Goal: Navigation & Orientation: Find specific page/section

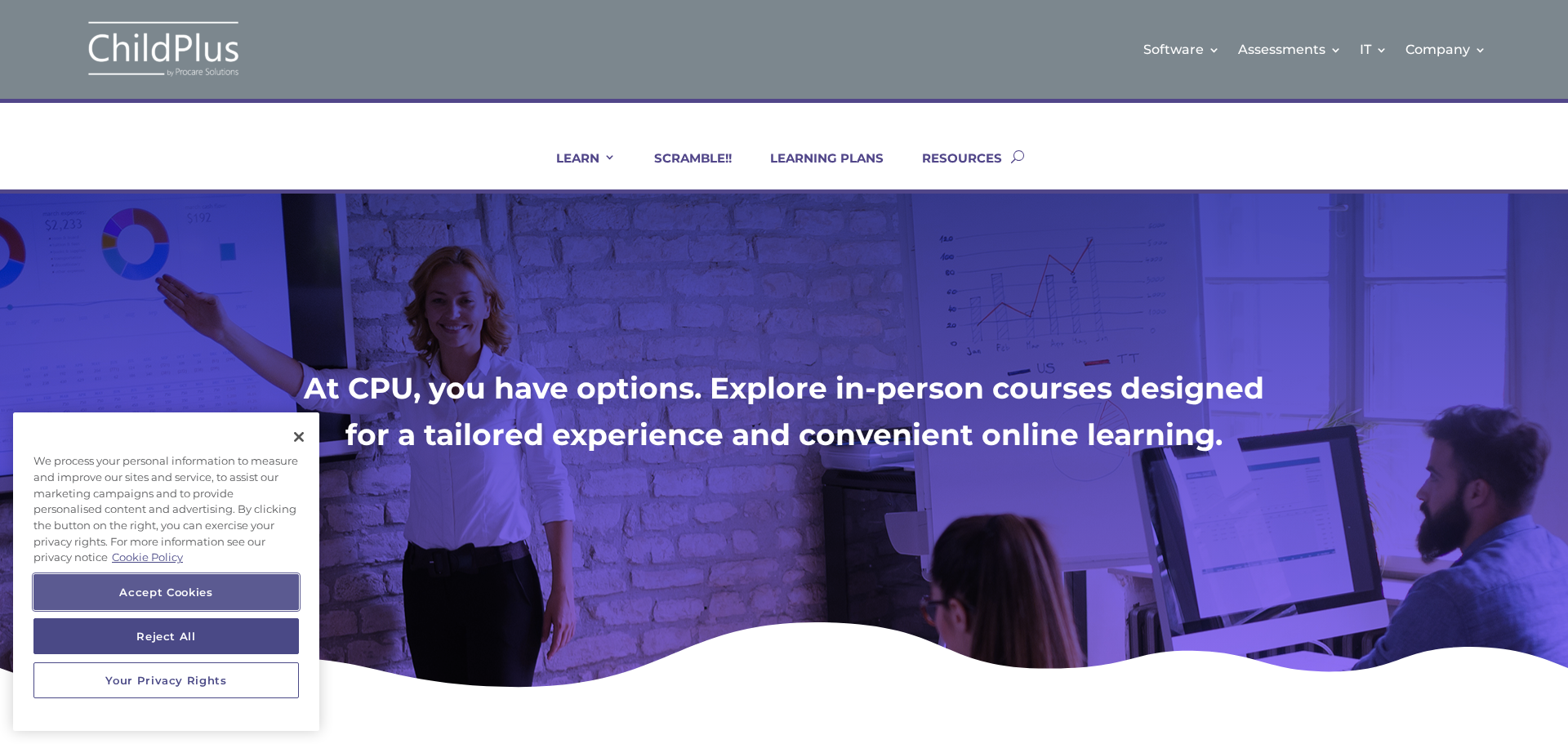
click at [200, 595] on button "Accept Cookies" at bounding box center [167, 592] width 266 height 36
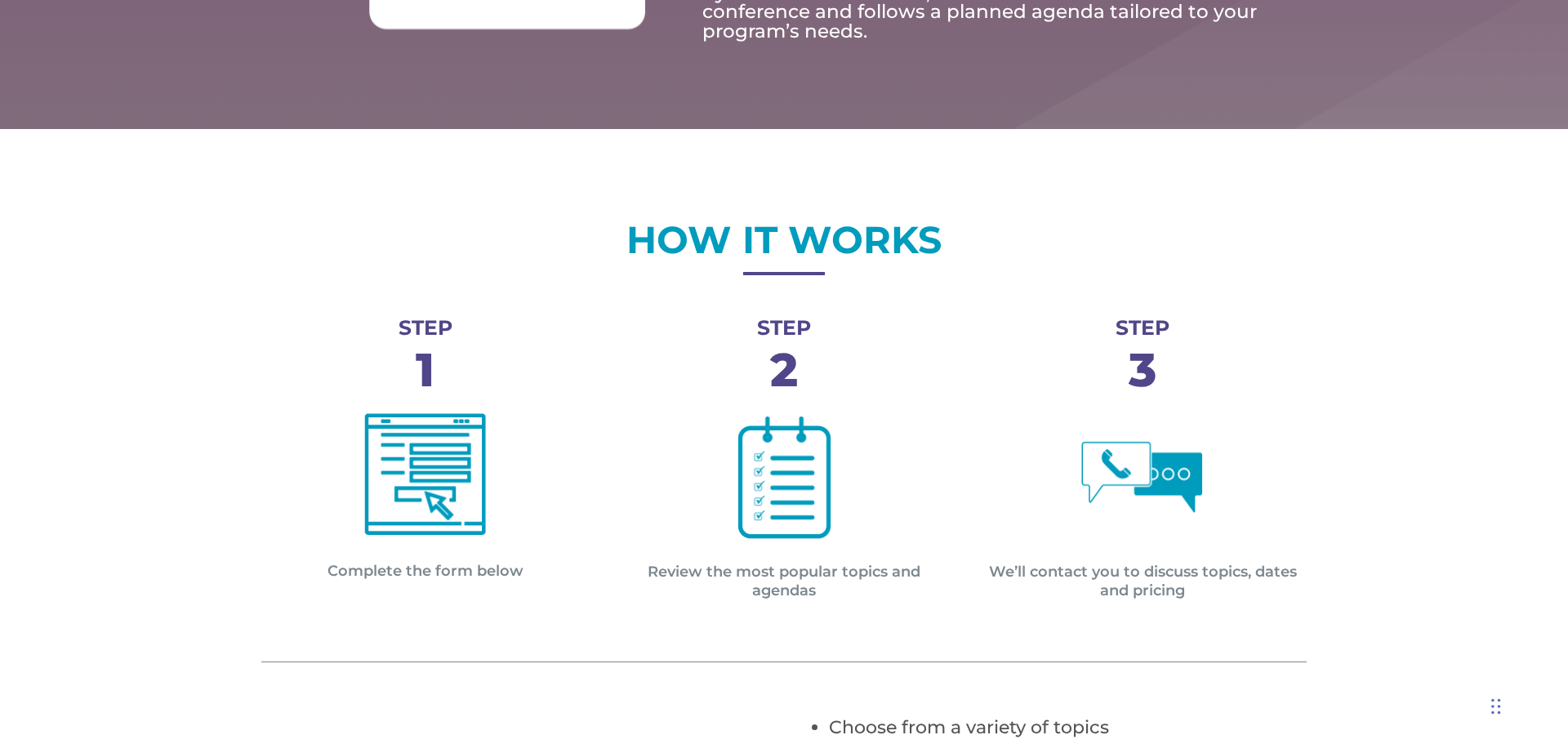
scroll to position [477, 0]
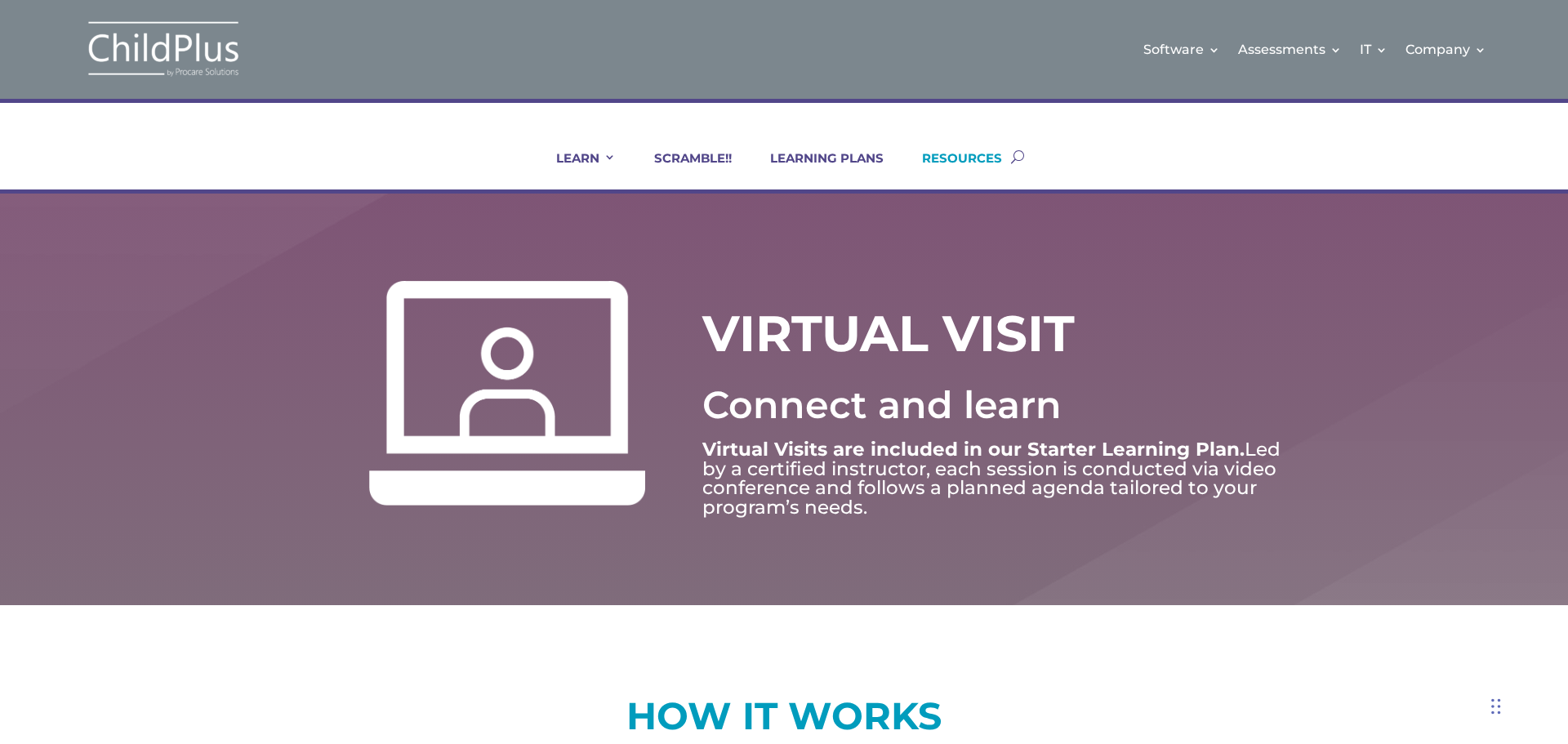
click at [985, 161] on link "RESOURCES" at bounding box center [952, 170] width 101 height 39
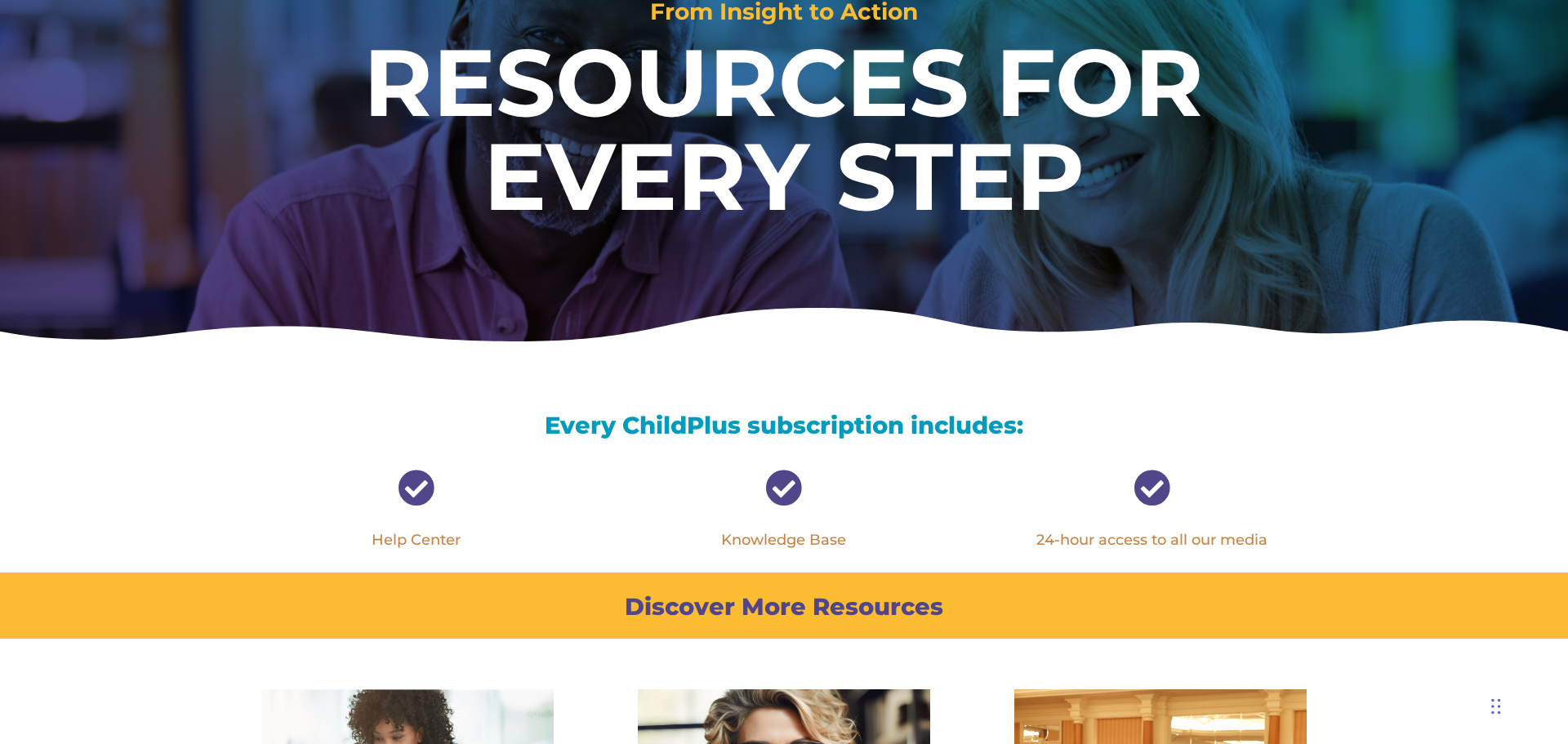
scroll to position [247, 0]
